Goal: Communication & Community: Answer question/provide support

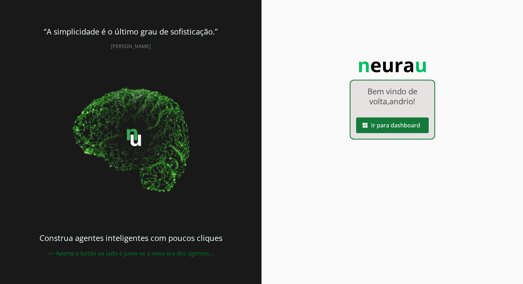
click at [404, 127] on span at bounding box center [392, 125] width 73 height 17
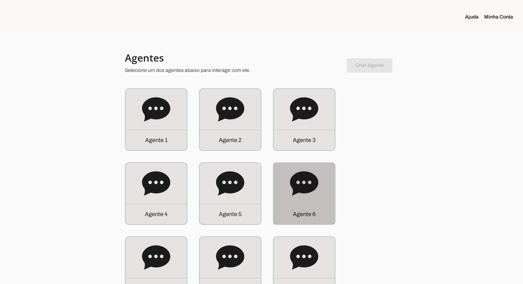
click at [294, 182] on icon at bounding box center [304, 183] width 28 height 24
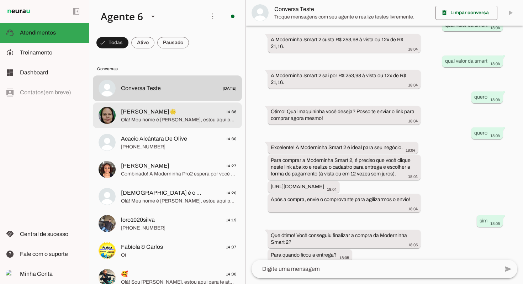
scroll to position [6, 0]
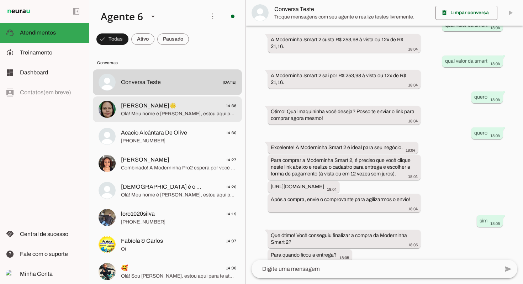
click at [220, 95] on md-item "[PERSON_NAME]🌟 14:36 Olá! Meu nome é [PERSON_NAME], estou aqui para te atender.…" at bounding box center [167, 82] width 149 height 26
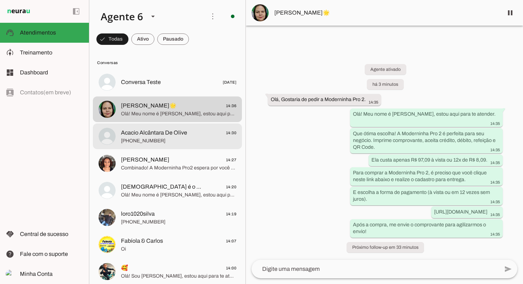
scroll to position [10, 0]
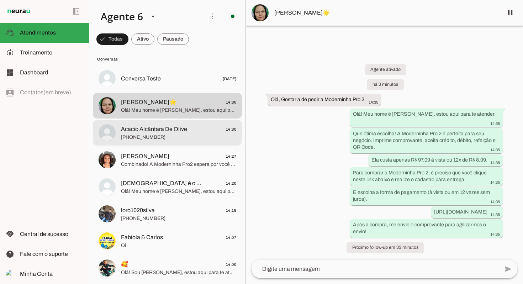
click at [176, 136] on span "[PHONE_NUMBER]" at bounding box center [178, 137] width 115 height 7
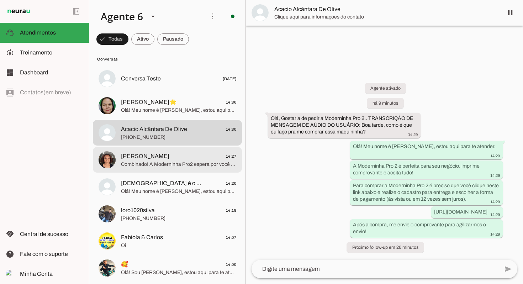
click at [180, 162] on span "Combinado! A Moderninha Pro2 espera por você para impulsionar suas vendas." at bounding box center [178, 164] width 115 height 7
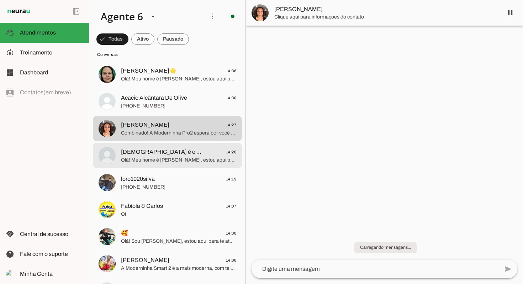
scroll to position [48, 0]
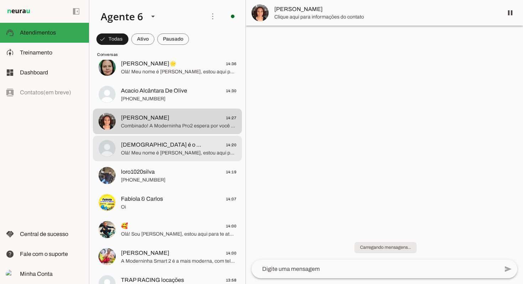
click at [186, 155] on span "Olá! Meu nome é [PERSON_NAME], estou aqui para te atender. Que excelente escolh…" at bounding box center [178, 152] width 115 height 7
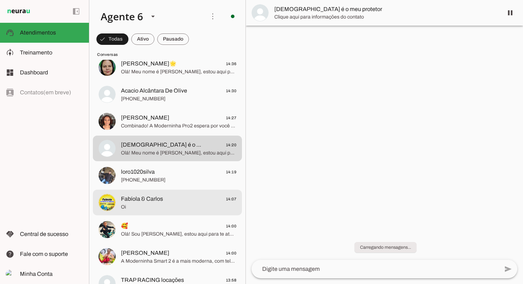
click at [169, 53] on md-item "Fabíola & Carlos 14:07 Oi" at bounding box center [167, 40] width 149 height 26
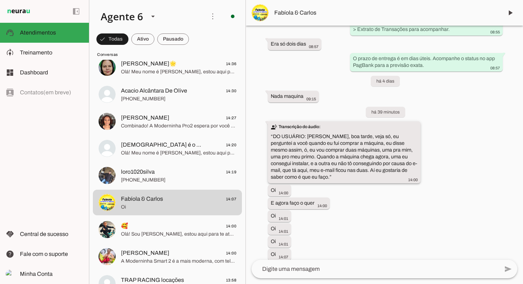
scroll to position [552, 0]
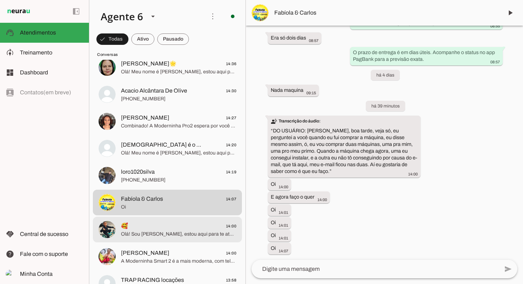
click at [139, 46] on div at bounding box center [178, 40] width 115 height 10
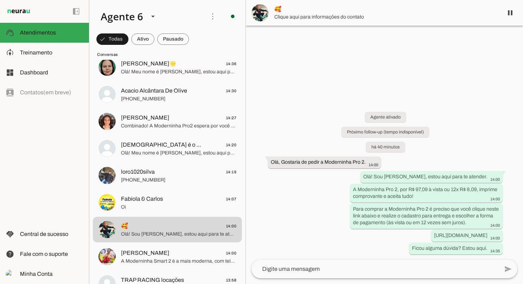
scroll to position [93, 0]
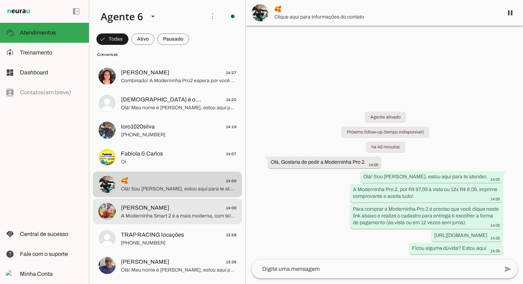
click at [165, 214] on span "A Moderninha Smart 2 é a mais moderna, com tela touch e App PagVendas! Para com…" at bounding box center [178, 215] width 115 height 7
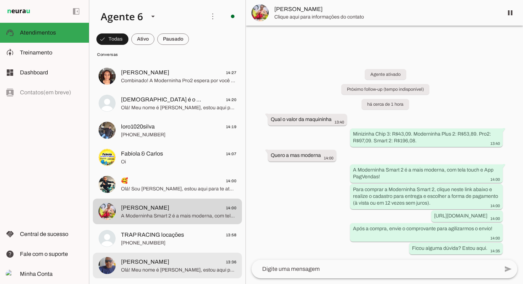
drag, startPoint x: 172, startPoint y: 253, endPoint x: 182, endPoint y: 247, distance: 11.8
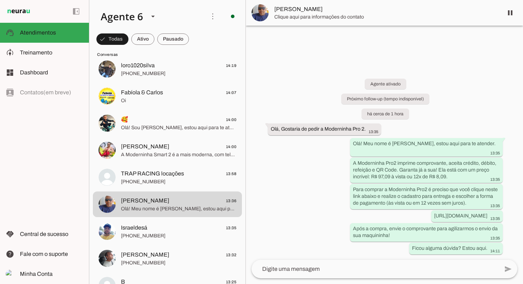
scroll to position [165, 0]
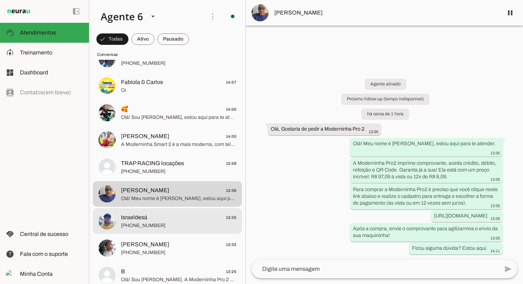
click at [162, 224] on span "[PHONE_NUMBER]" at bounding box center [178, 225] width 115 height 7
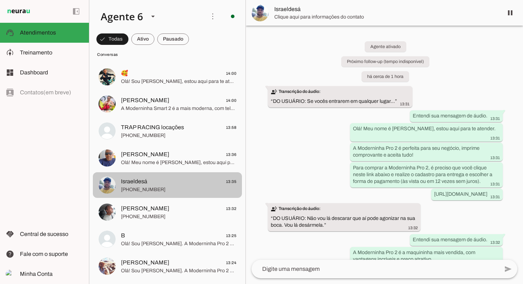
scroll to position [219, 0]
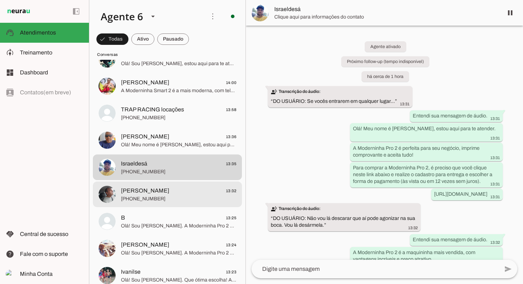
click at [167, 189] on span "[PERSON_NAME] 13:32" at bounding box center [178, 190] width 115 height 9
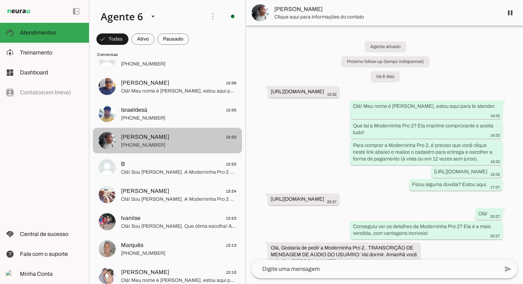
scroll to position [277, 0]
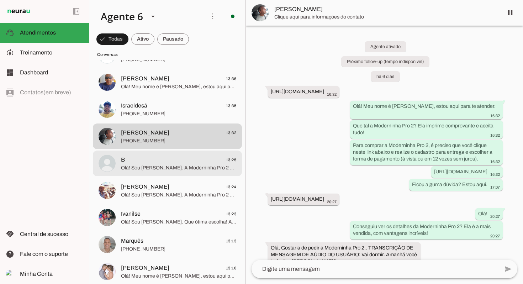
click at [189, 164] on span "B 13:25" at bounding box center [178, 160] width 115 height 9
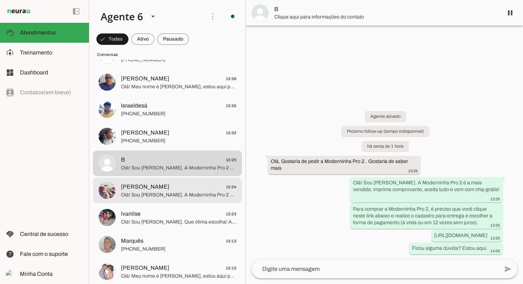
click at [173, 194] on span "Olá! Sou [PERSON_NAME]. A Moderninha Pro 2 é a escolha certa para suas vendas, …" at bounding box center [178, 194] width 115 height 7
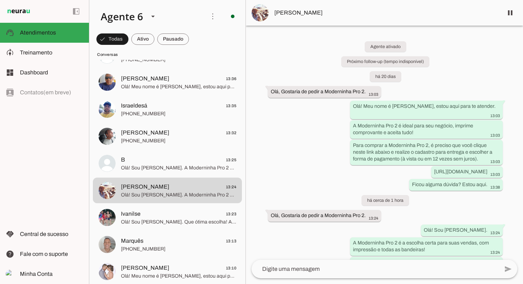
click at [164, 219] on span "Olá! Sou [PERSON_NAME]. Que ótima escolha! A Moderninha Pro 2 é a mais vendida,…" at bounding box center [178, 222] width 115 height 7
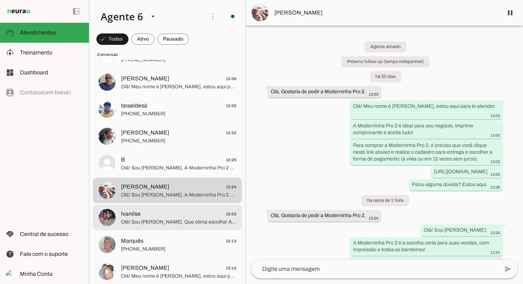
click at [164, 219] on span "Olá! Sou [PERSON_NAME]. Que ótima escolha! A Moderninha Pro 2 é a mais vendida,…" at bounding box center [178, 222] width 115 height 7
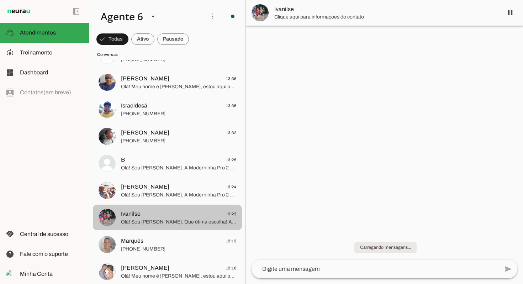
click at [164, 219] on span "Olá! Sou [PERSON_NAME]. Que ótima escolha! A Moderninha Pro 2 é a mais vendida,…" at bounding box center [178, 222] width 115 height 7
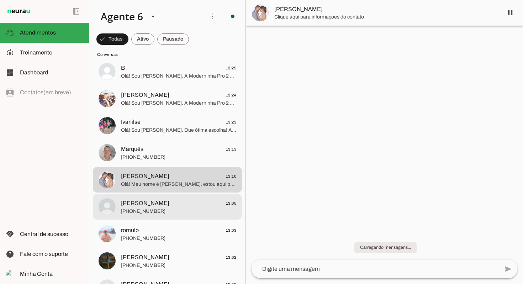
click at [154, 199] on span "[PERSON_NAME]" at bounding box center [145, 203] width 48 height 9
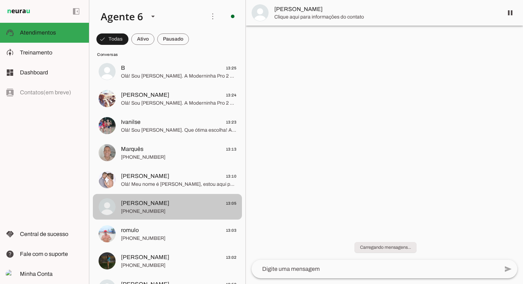
drag, startPoint x: 149, startPoint y: 209, endPoint x: 147, endPoint y: 212, distance: 4.3
click at [149, 209] on span "[PHONE_NUMBER]" at bounding box center [178, 211] width 115 height 7
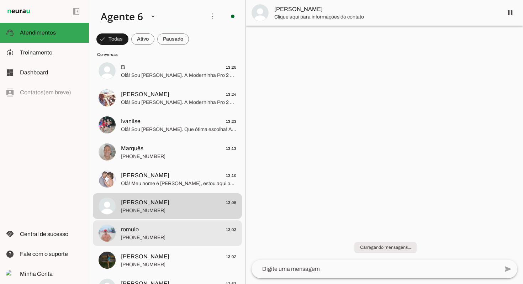
click at [138, 227] on span "romulo" at bounding box center [130, 229] width 18 height 9
